Goal: Communication & Community: Answer question/provide support

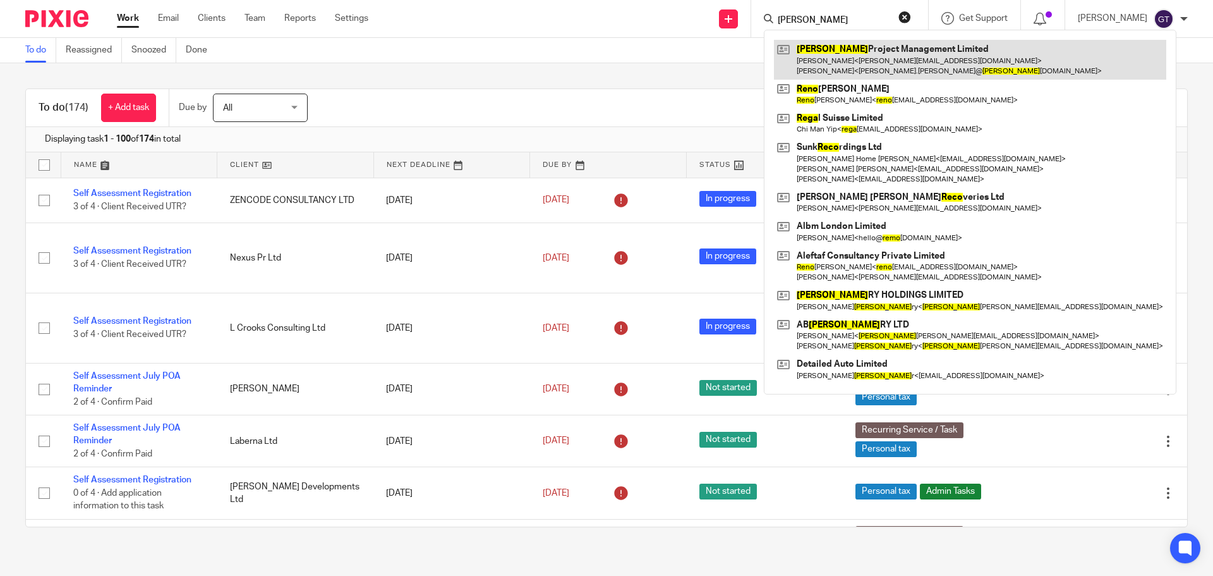
type input "rego"
click at [842, 63] on link at bounding box center [970, 59] width 392 height 39
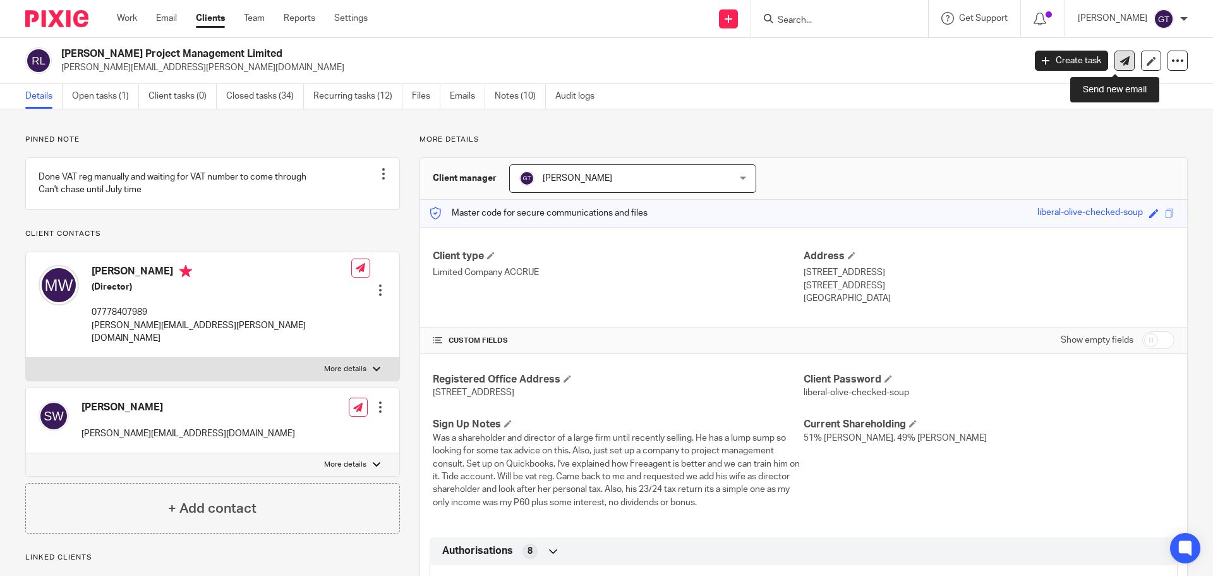
click at [1120, 64] on icon at bounding box center [1124, 60] width 9 height 9
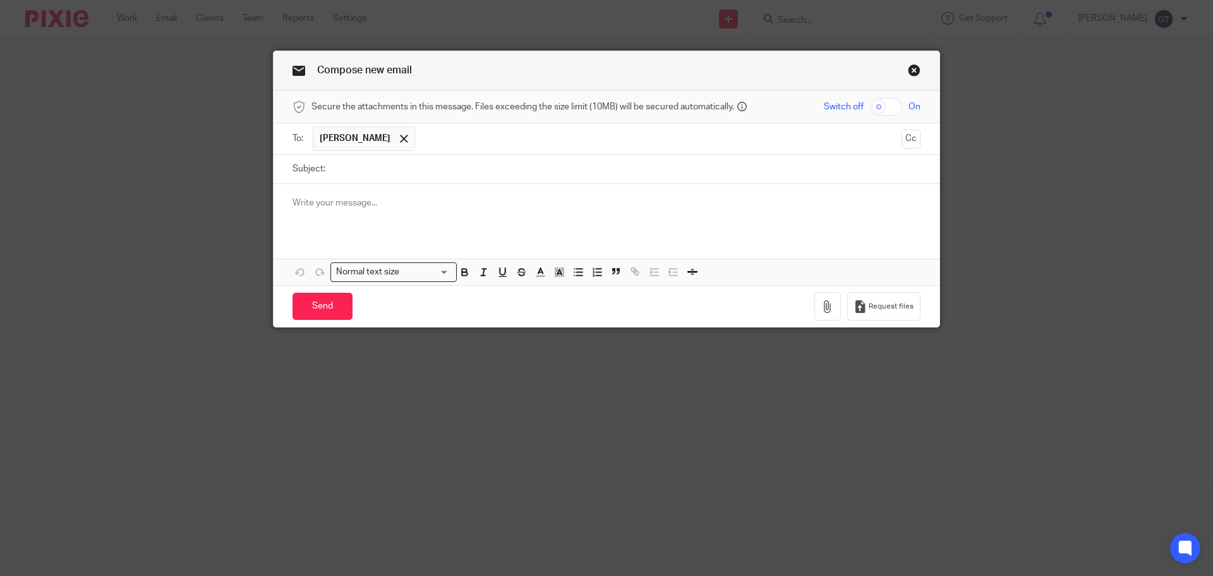
click at [378, 166] on input "Subject:" at bounding box center [626, 169] width 589 height 28
type input "Authorisation code - Sarah"
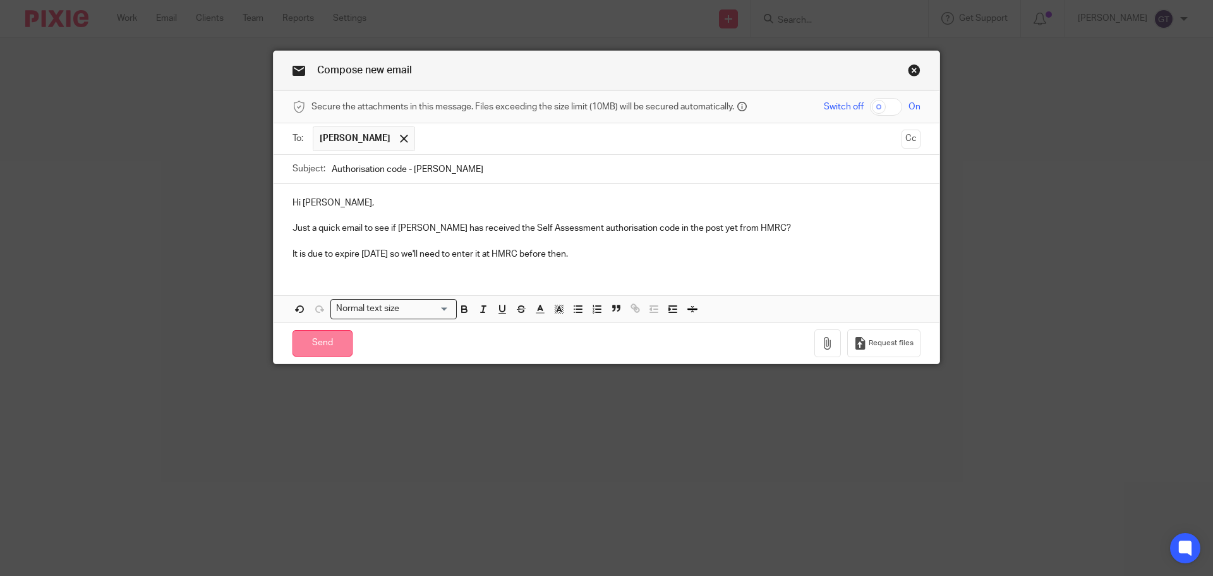
click at [318, 344] on input "Send" at bounding box center [323, 343] width 60 height 27
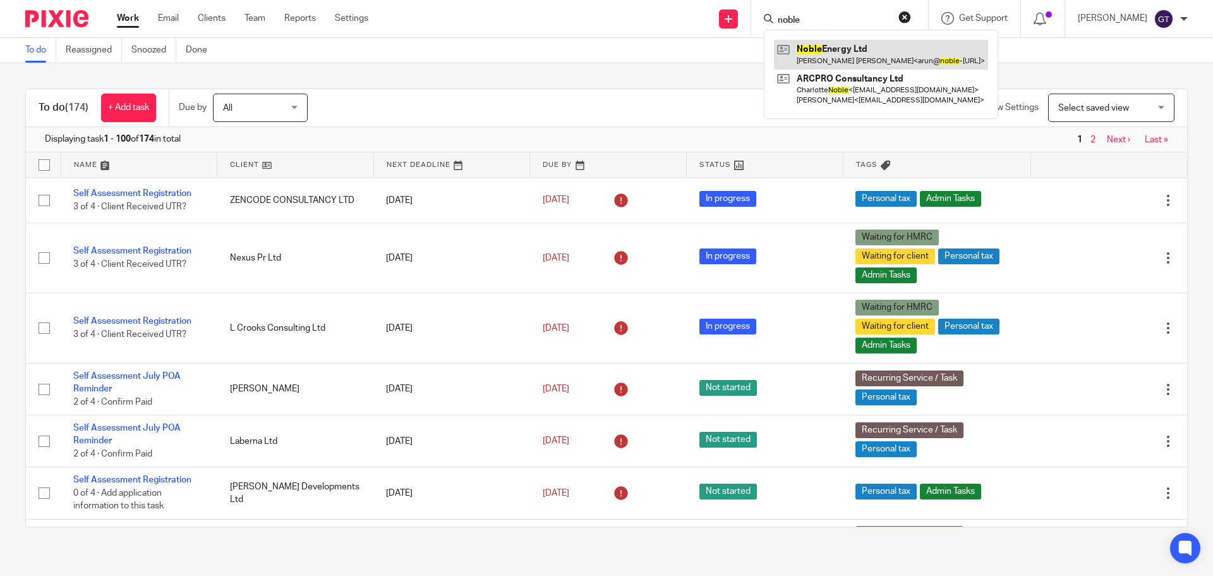
type input "noble"
click at [868, 47] on link at bounding box center [881, 54] width 214 height 29
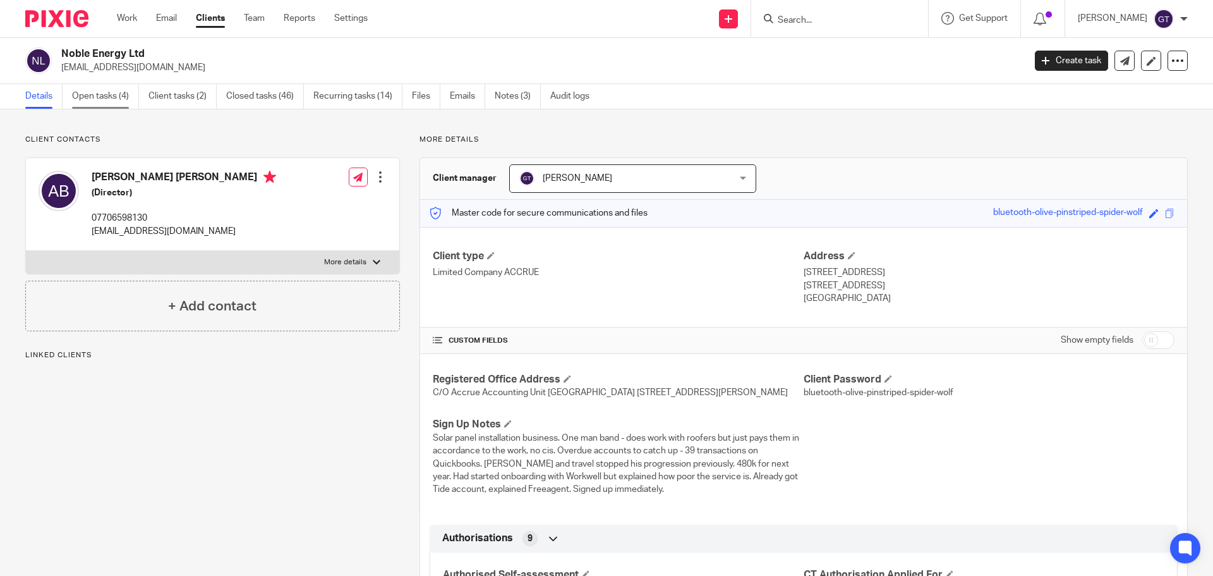
click at [105, 102] on link "Open tasks (4)" at bounding box center [105, 96] width 67 height 25
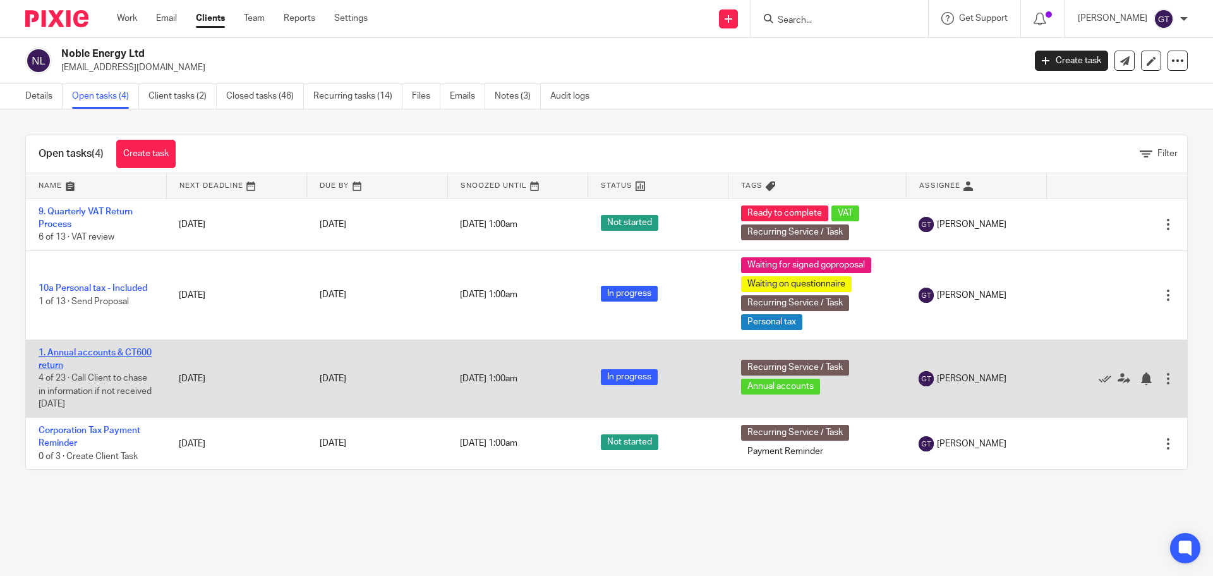
click at [80, 364] on link "1. Annual accounts & CT600 return" at bounding box center [95, 358] width 113 height 21
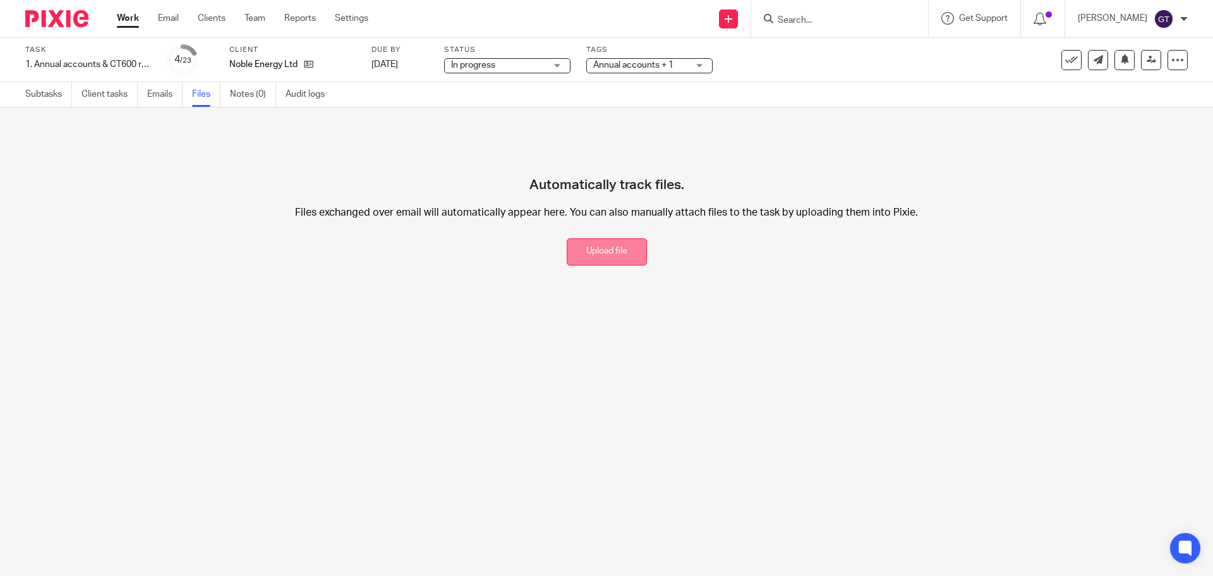
click at [607, 254] on button "Upload file" at bounding box center [607, 251] width 80 height 27
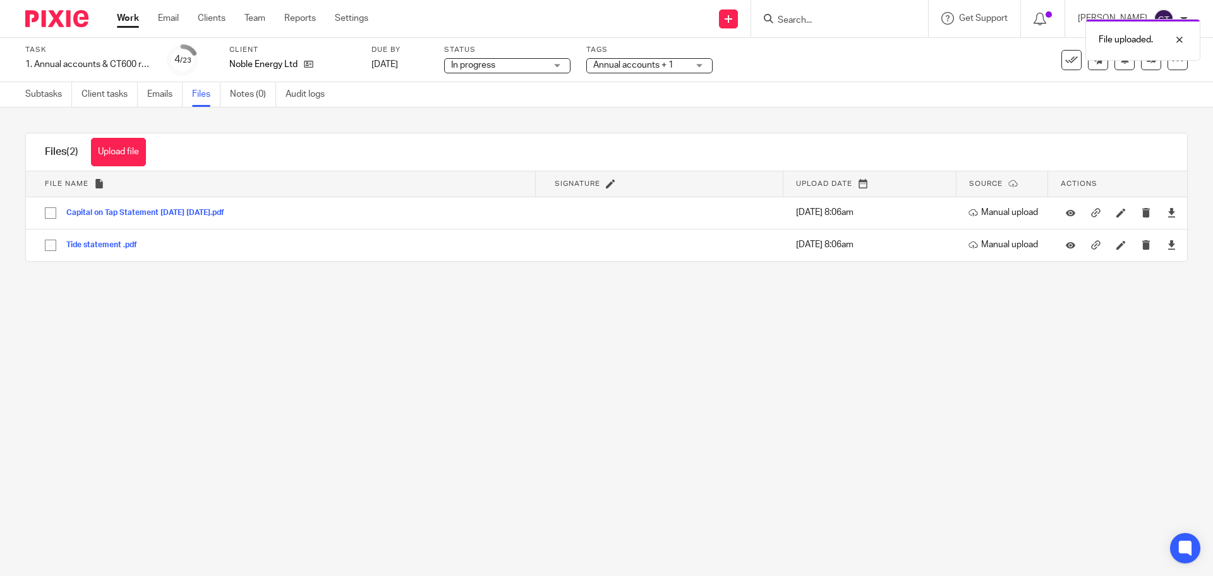
click at [637, 63] on span "Annual accounts + 1" at bounding box center [633, 65] width 80 height 9
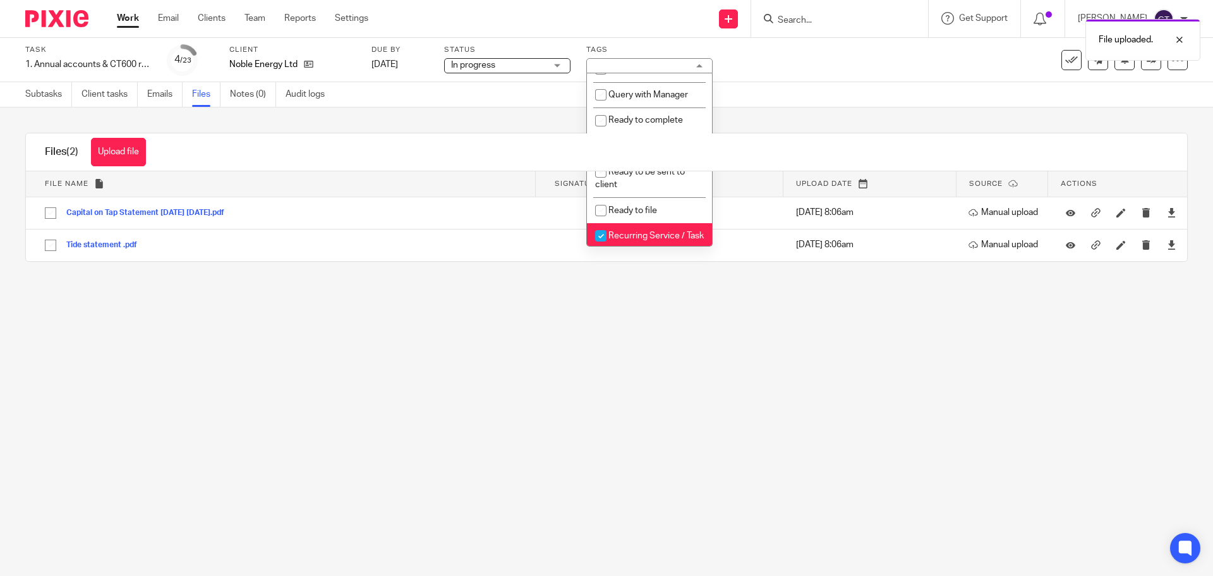
scroll to position [497, 0]
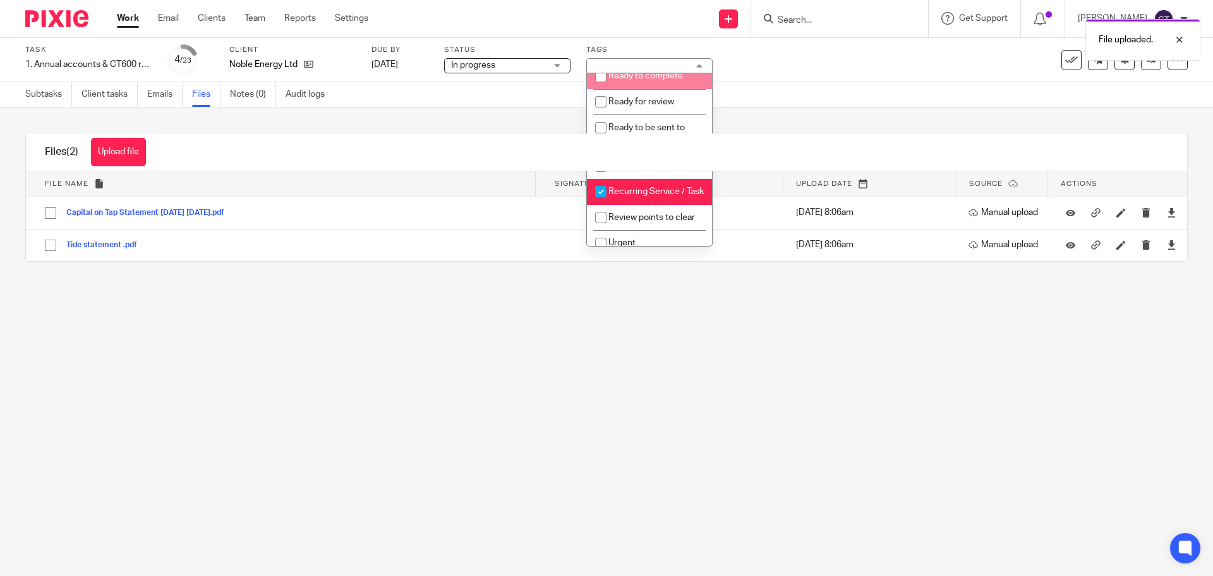
click at [666, 80] on span "Ready to complete" at bounding box center [645, 75] width 75 height 9
checkbox input "true"
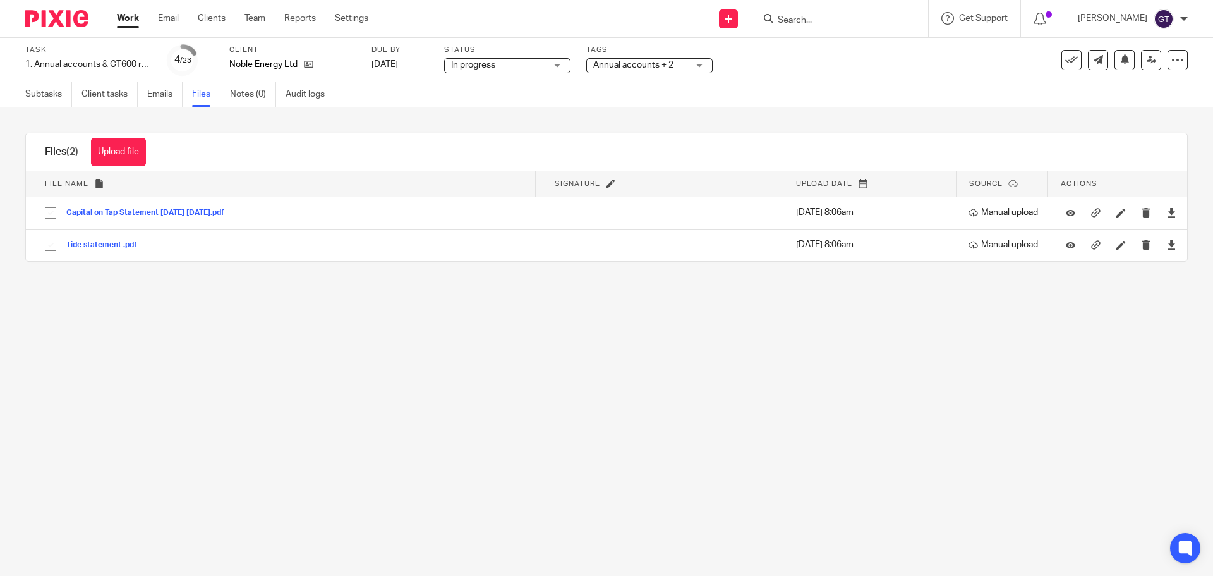
click at [464, 116] on div "Upload file Drag & Drop your files, or click here Files uploading... Files (2) …" at bounding box center [606, 196] width 1213 height 179
click at [829, 16] on input "Search" at bounding box center [834, 20] width 114 height 11
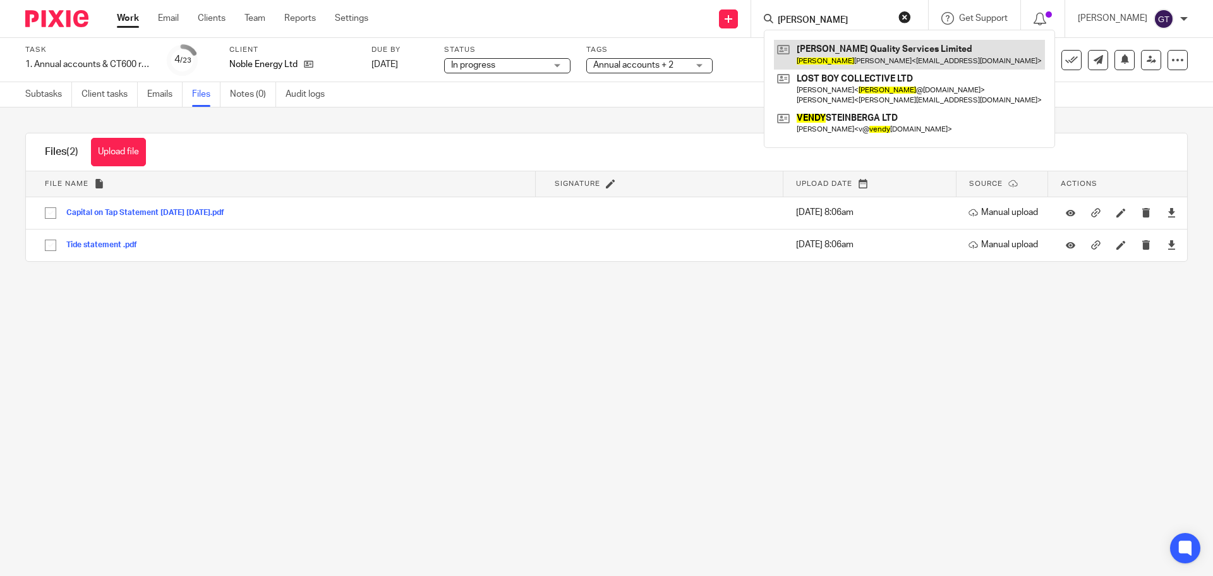
type input "wendy"
click at [858, 61] on link at bounding box center [909, 54] width 271 height 29
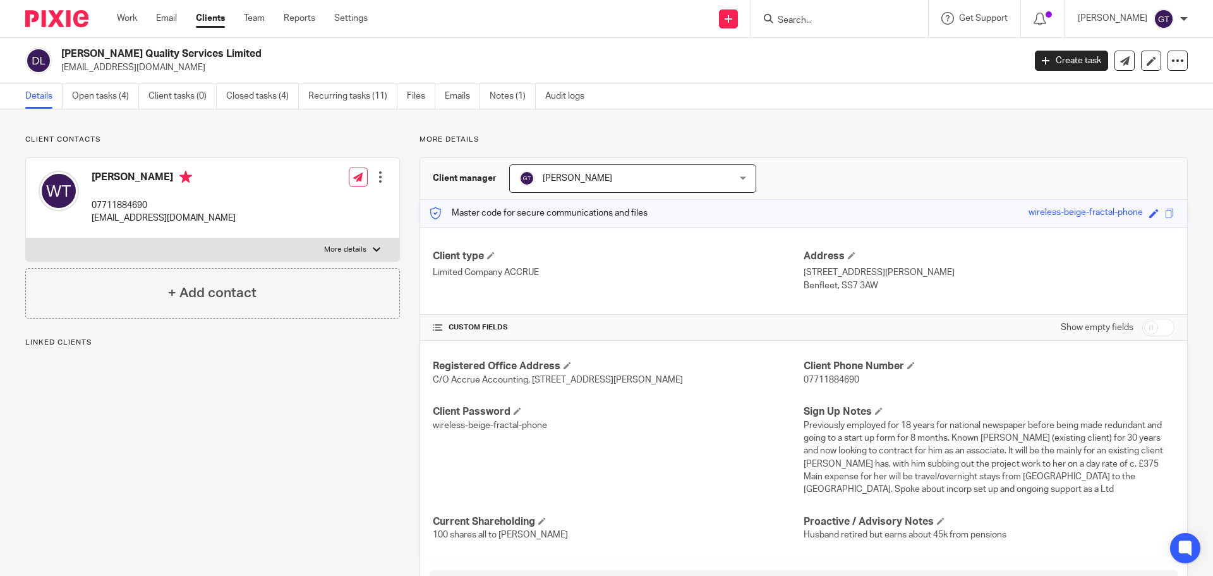
click at [516, 95] on link "Notes (1)" at bounding box center [513, 96] width 46 height 25
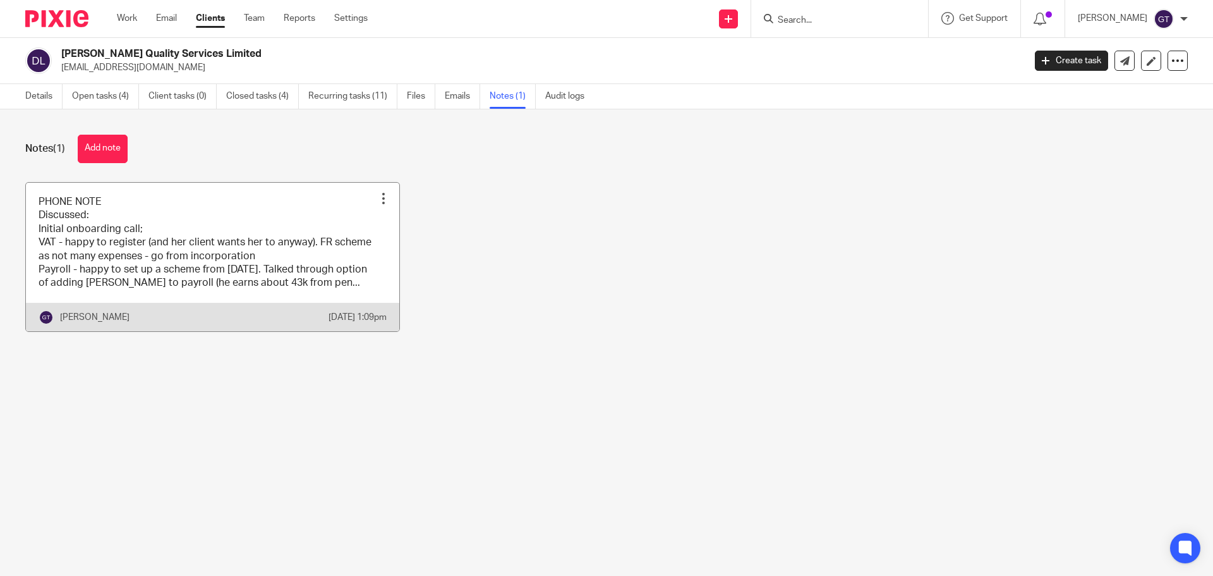
click at [178, 272] on link at bounding box center [212, 257] width 373 height 148
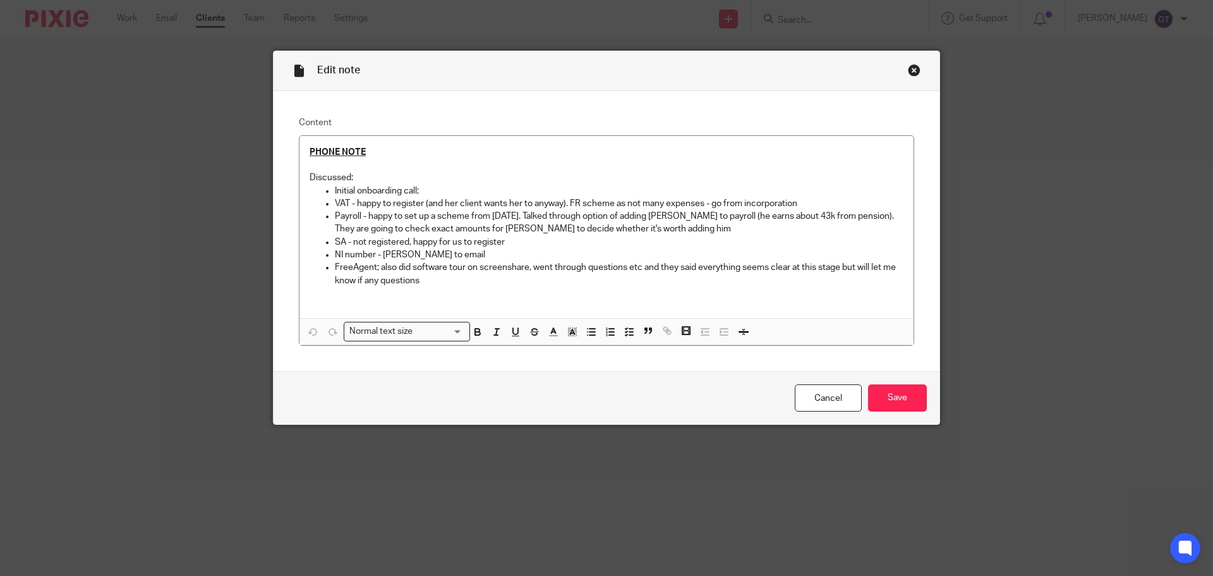
click at [911, 71] on div "Close this dialog window" at bounding box center [914, 70] width 13 height 13
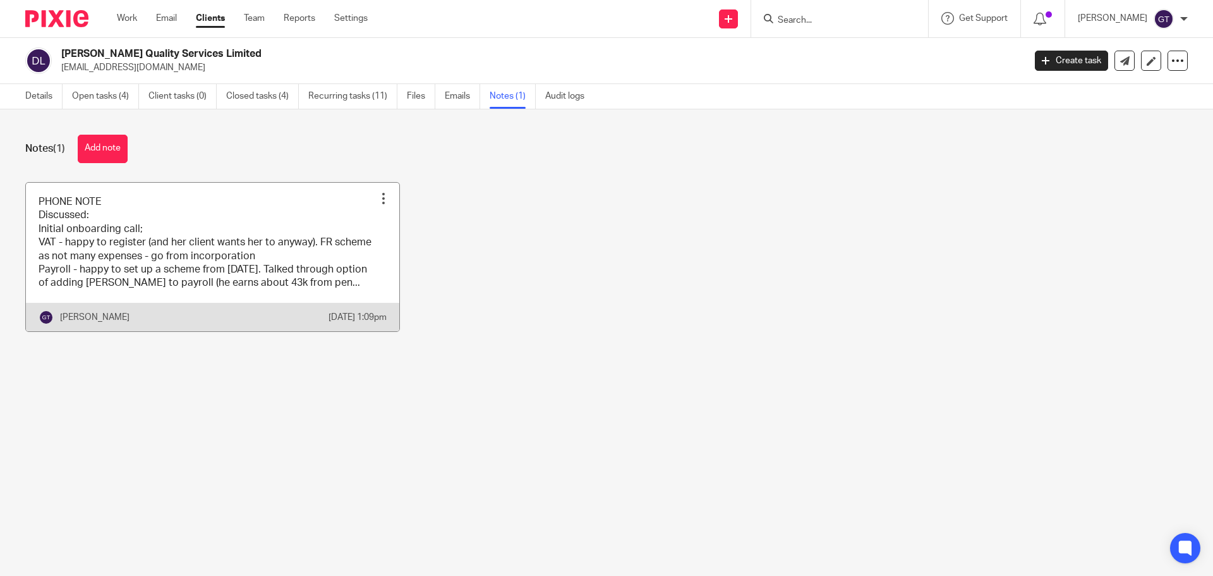
click at [199, 269] on link at bounding box center [212, 257] width 373 height 148
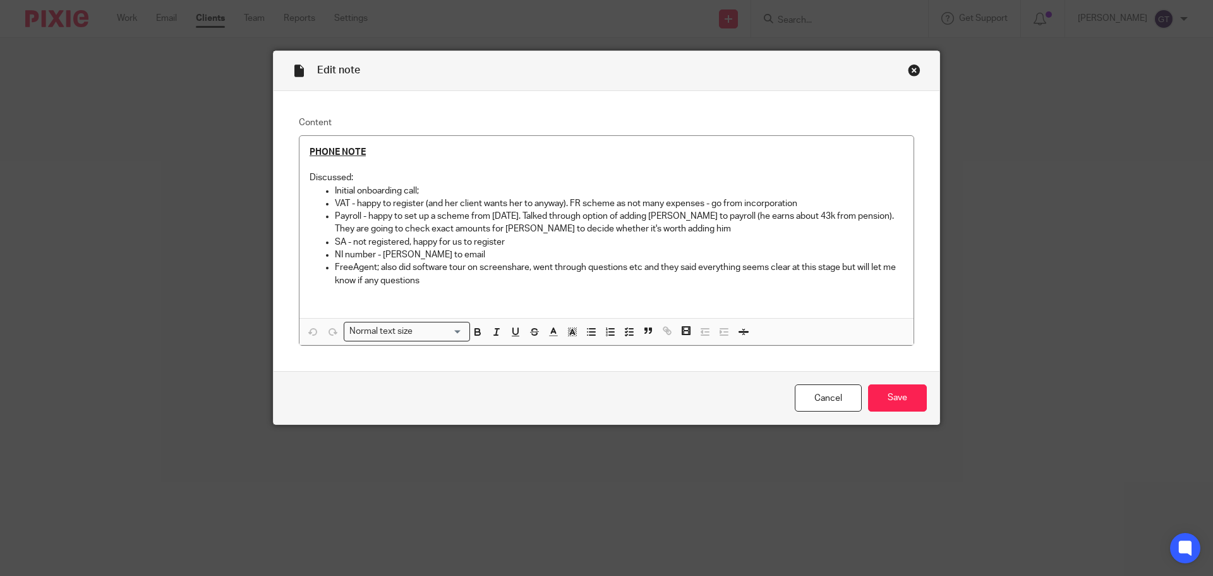
click at [908, 69] on div "Close this dialog window" at bounding box center [914, 70] width 13 height 13
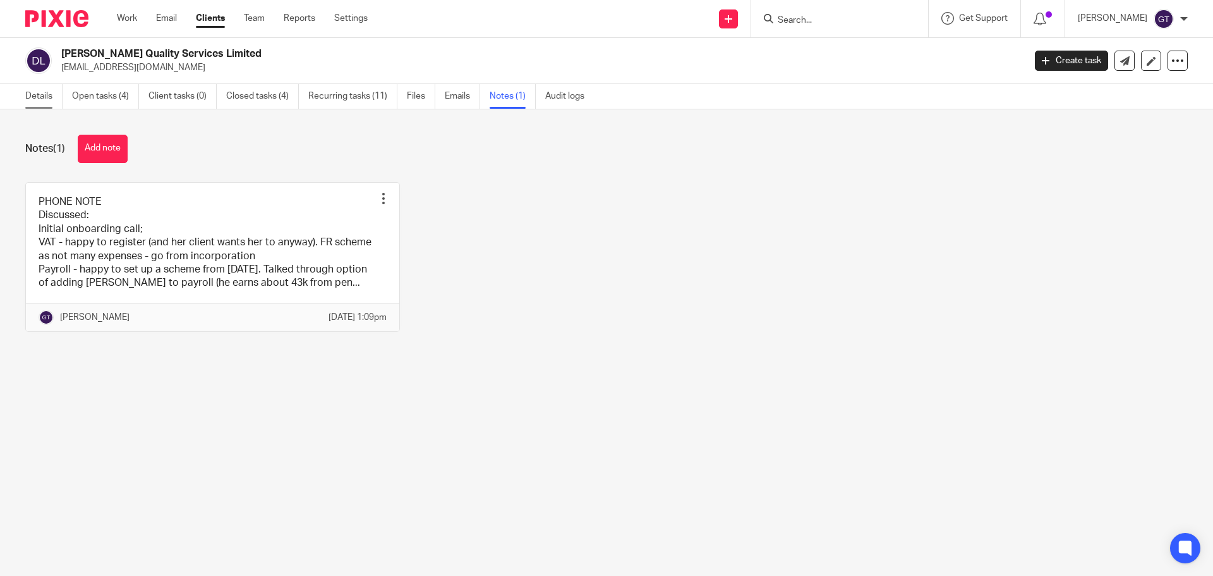
click at [32, 98] on link "Details" at bounding box center [43, 96] width 37 height 25
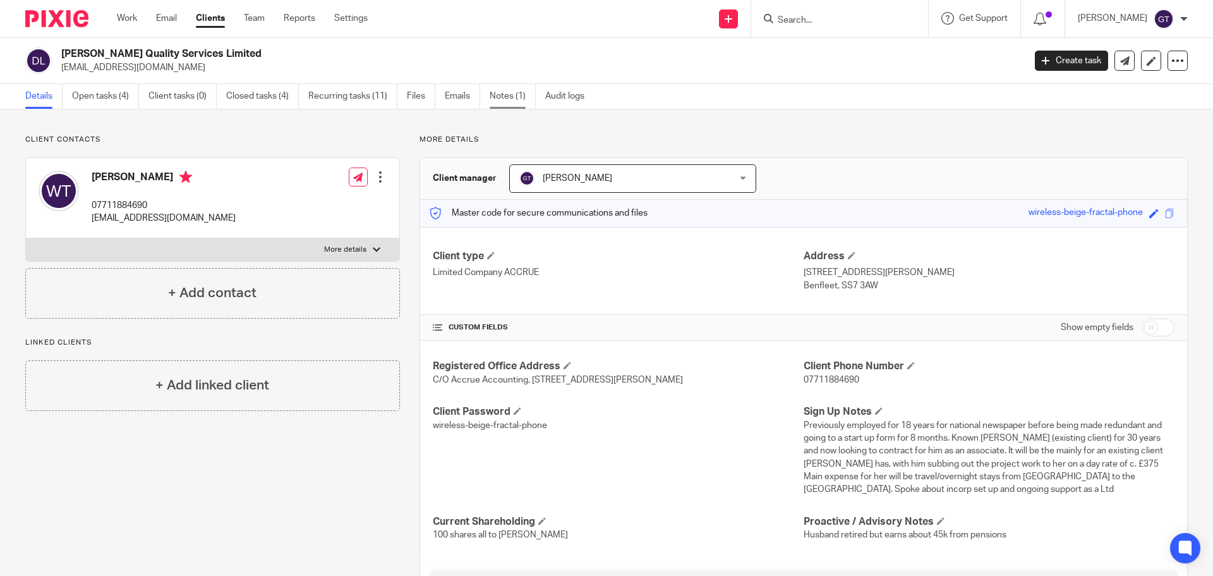
click at [498, 95] on link "Notes (1)" at bounding box center [513, 96] width 46 height 25
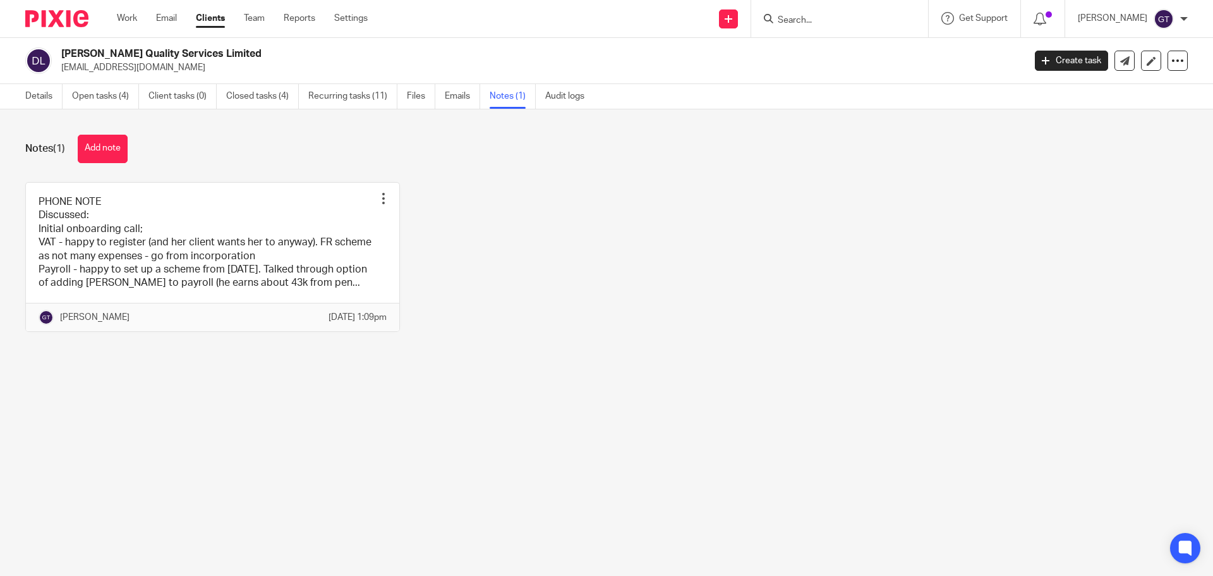
click at [216, 263] on link at bounding box center [212, 257] width 373 height 148
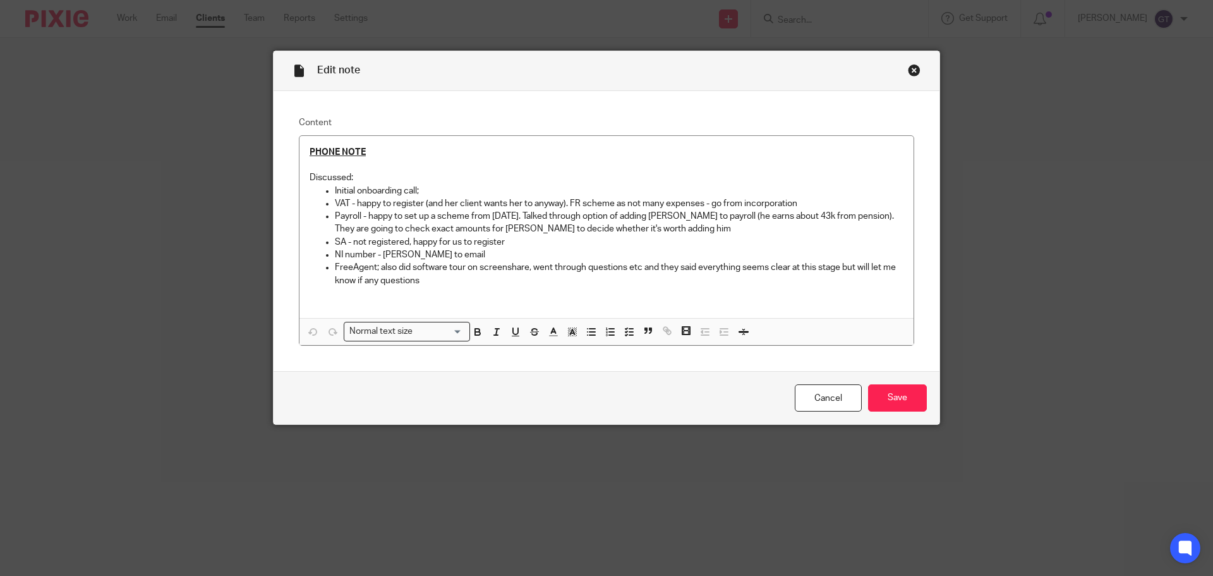
click at [909, 68] on div "Close this dialog window" at bounding box center [914, 70] width 13 height 13
